Goal: Task Accomplishment & Management: Use online tool/utility

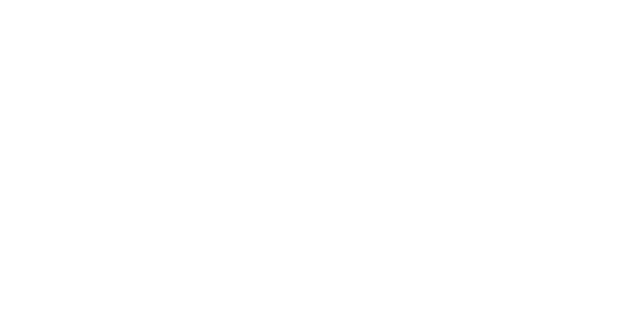
scroll to position [470, 0]
click at [309, 153] on button "Clock Off" at bounding box center [282, 155] width 54 height 16
click at [174, 274] on icon at bounding box center [171, 277] width 6 height 7
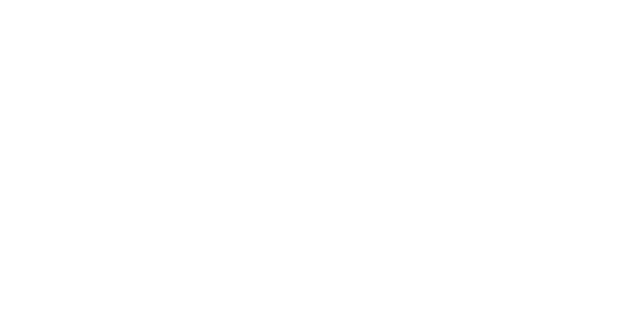
click at [309, 152] on button "Clock On" at bounding box center [282, 155] width 54 height 16
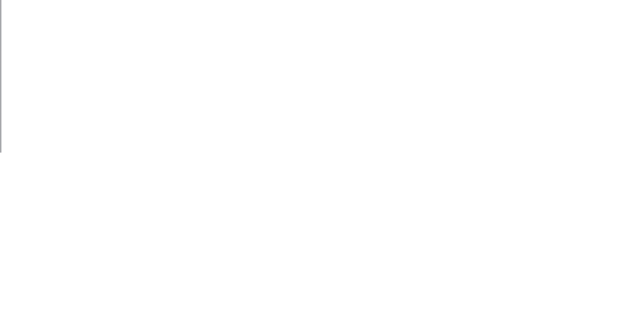
click at [309, 161] on button "Clock On" at bounding box center [282, 163] width 54 height 16
